Goal: Check status

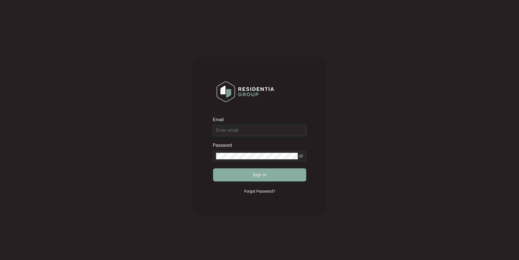
type input "[EMAIL_ADDRESS][DOMAIN_NAME]"
click at [252, 177] on button "Sign in" at bounding box center [259, 174] width 93 height 13
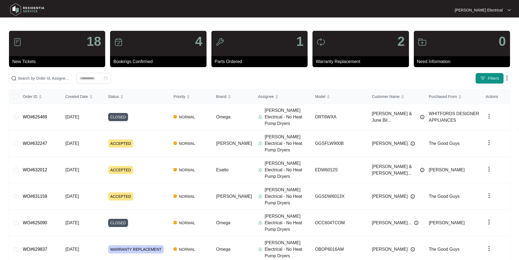
click at [73, 45] on div "18" at bounding box center [57, 43] width 96 height 25
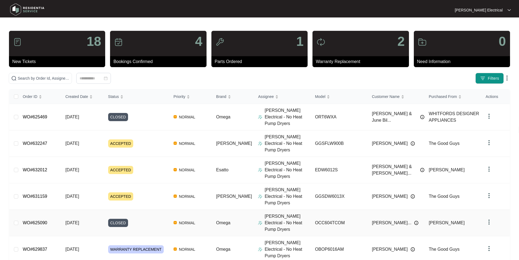
scroll to position [69, 0]
